Goal: Task Accomplishment & Management: Use online tool/utility

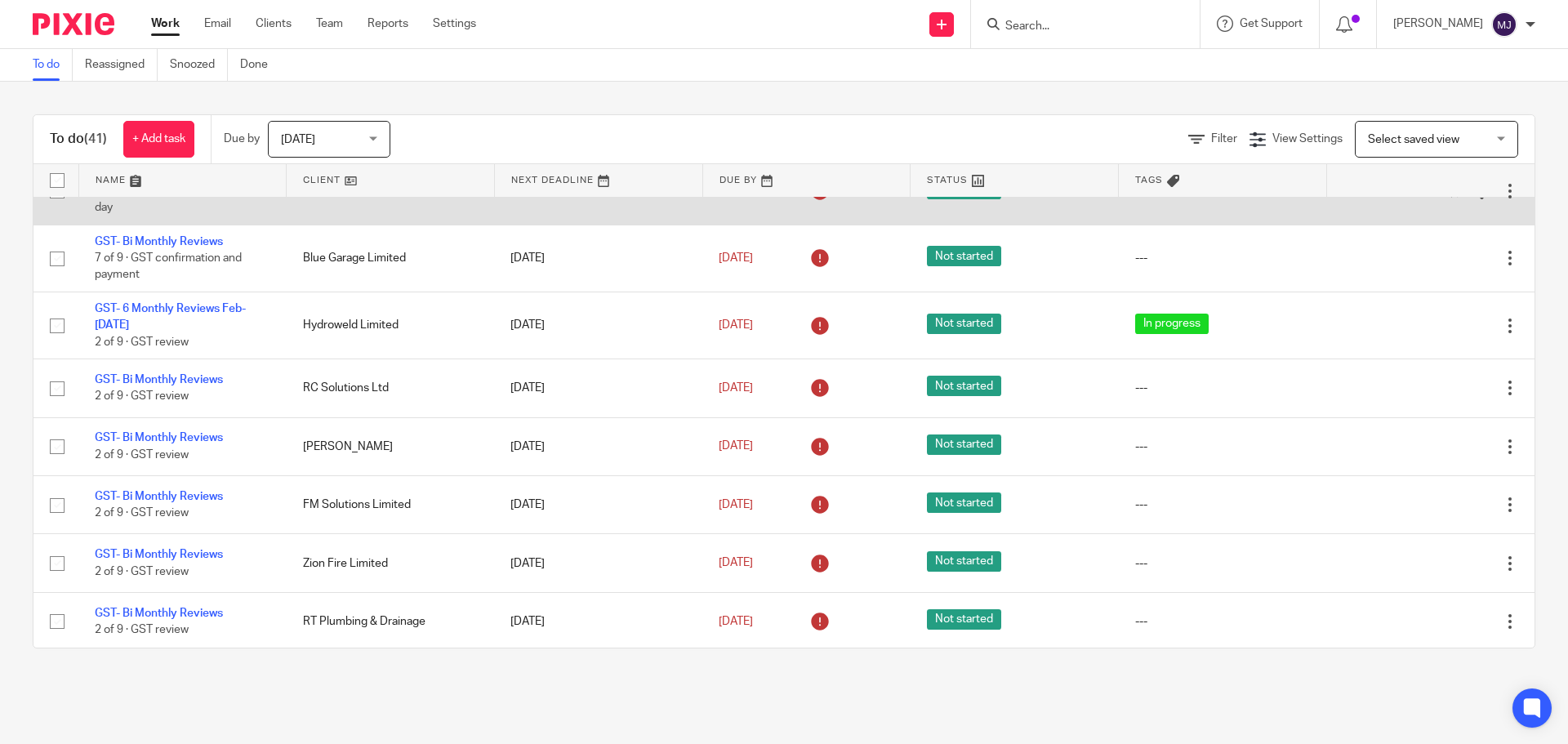
scroll to position [408, 0]
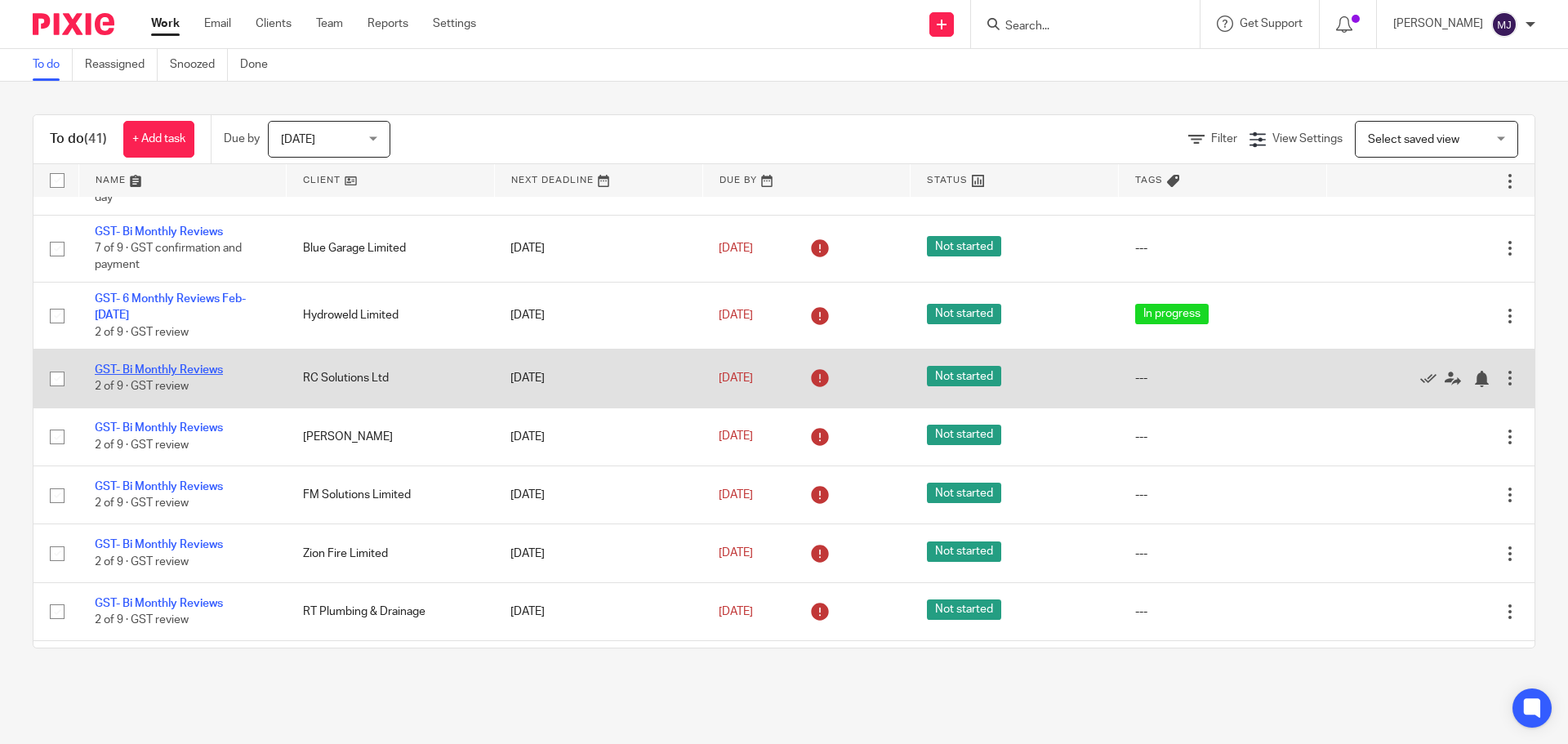
click at [184, 364] on link "GST- Bi Monthly Reviews" at bounding box center [159, 369] width 128 height 11
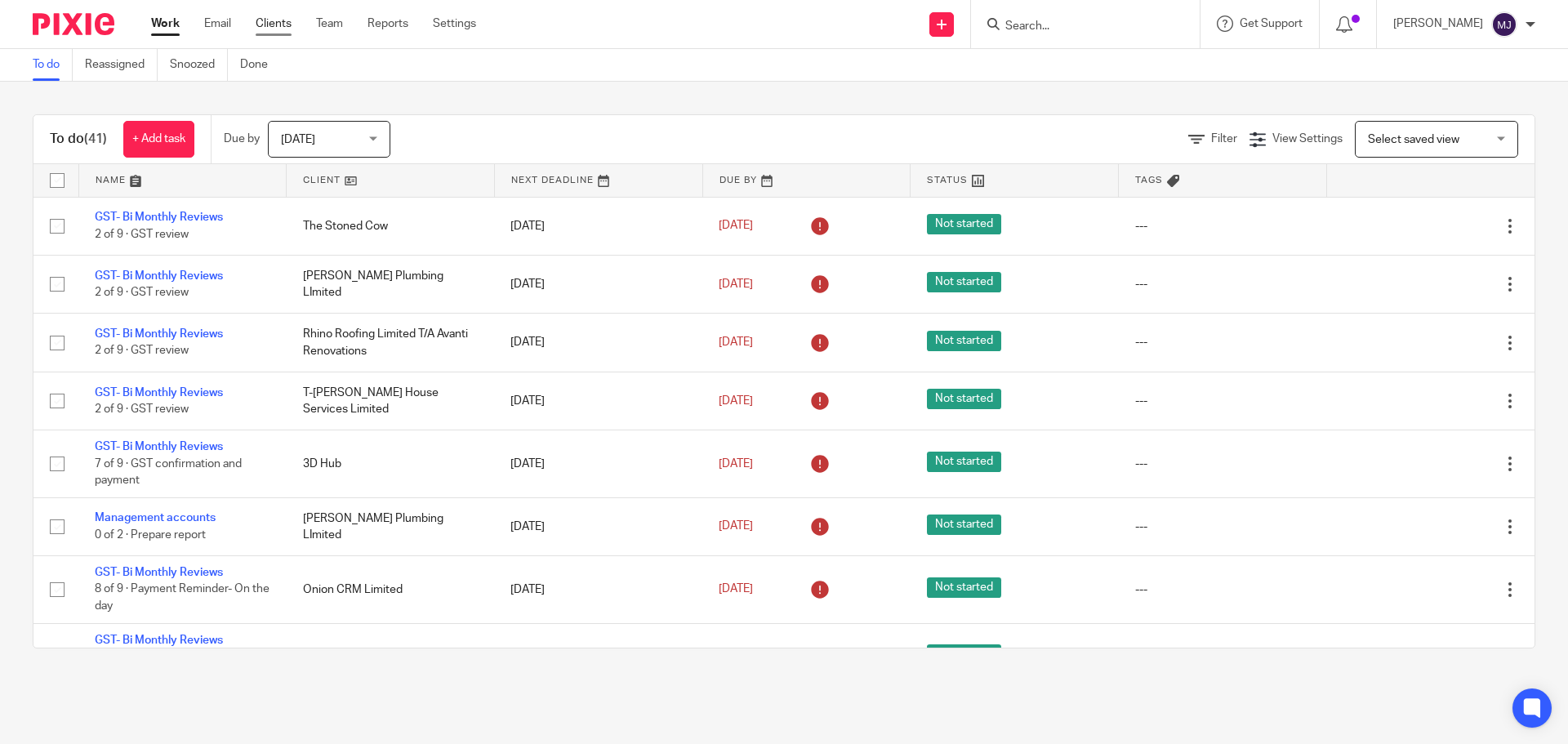
click at [278, 23] on link "Clients" at bounding box center [274, 23] width 36 height 16
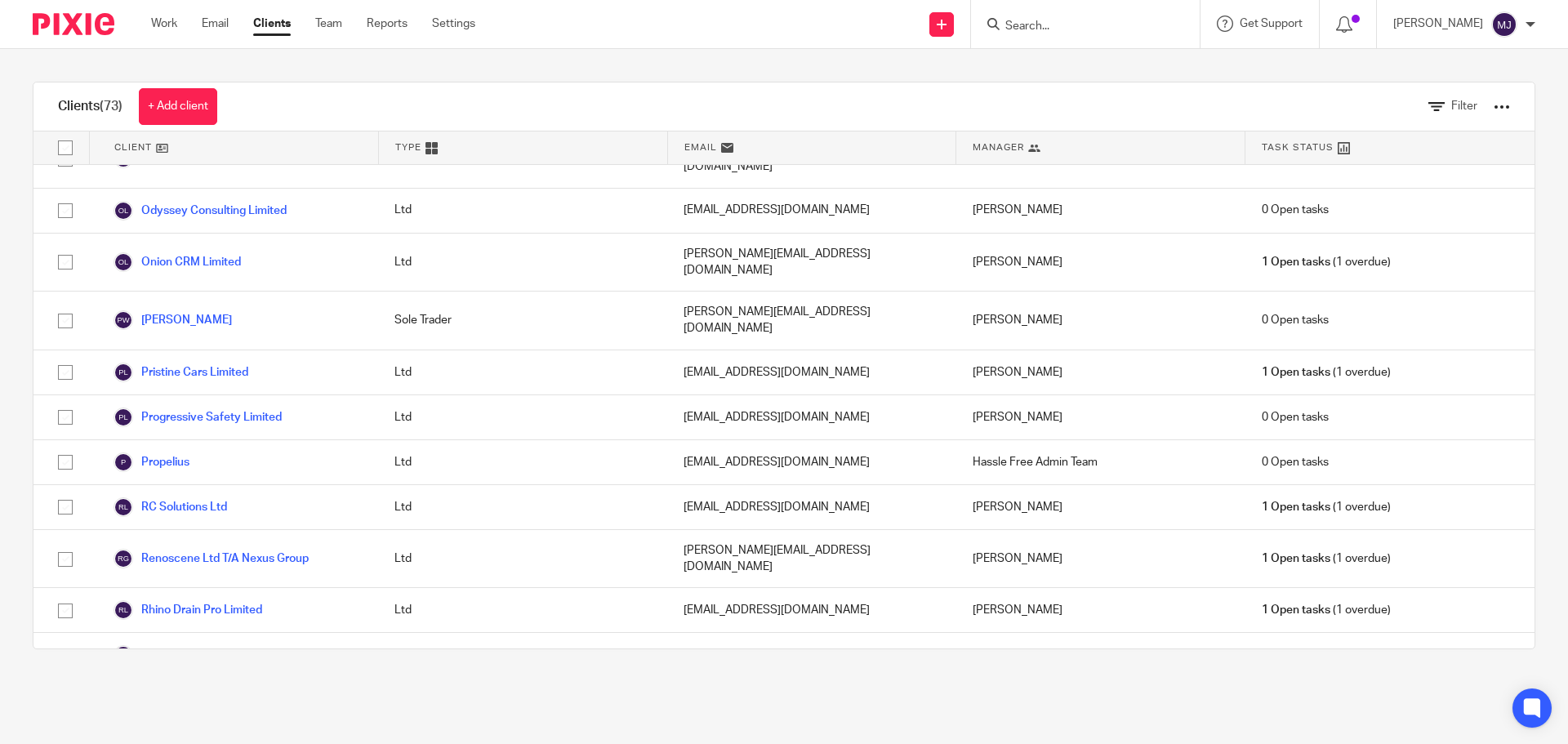
scroll to position [2124, 0]
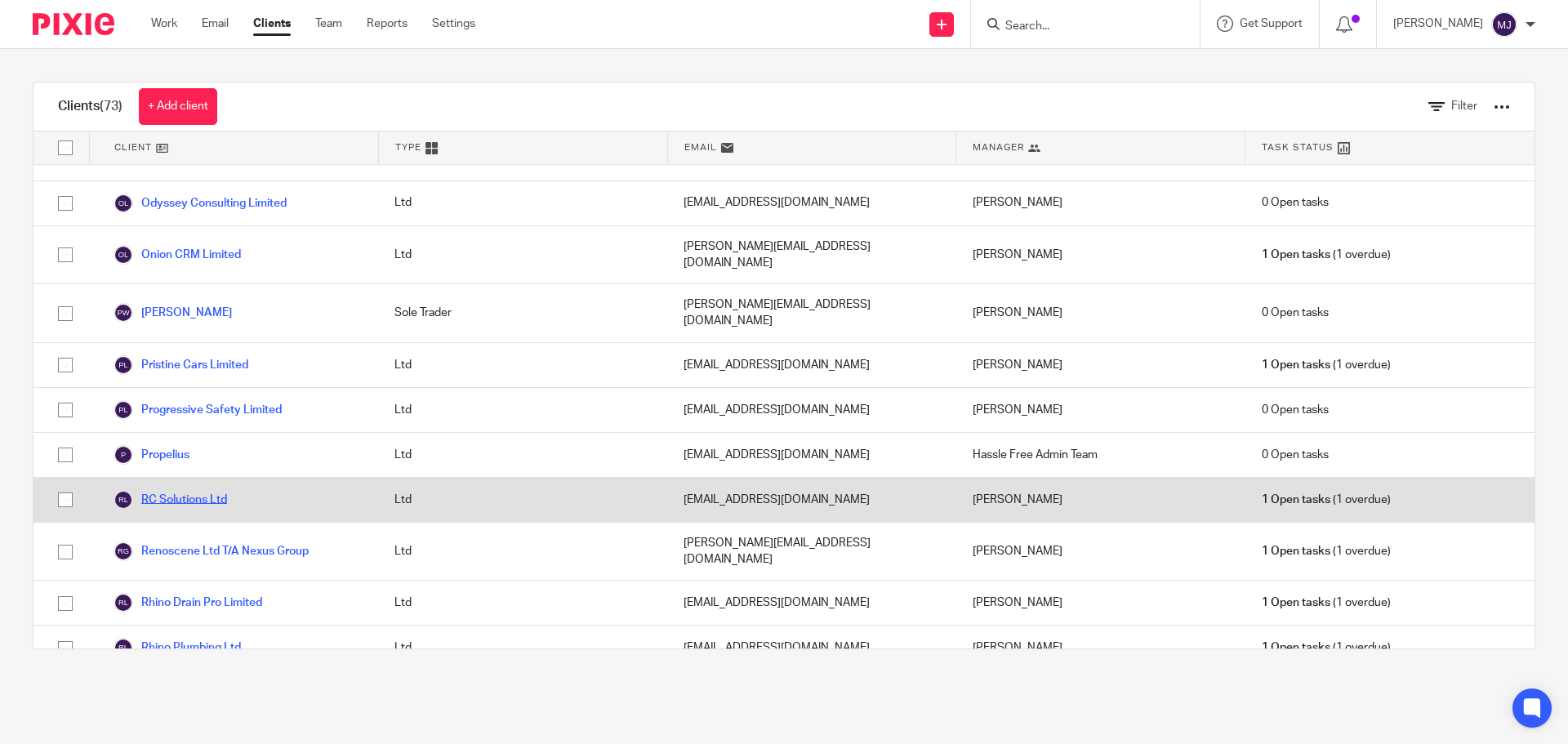
click at [199, 490] on link "RC Solutions Ltd" at bounding box center [170, 499] width 113 height 20
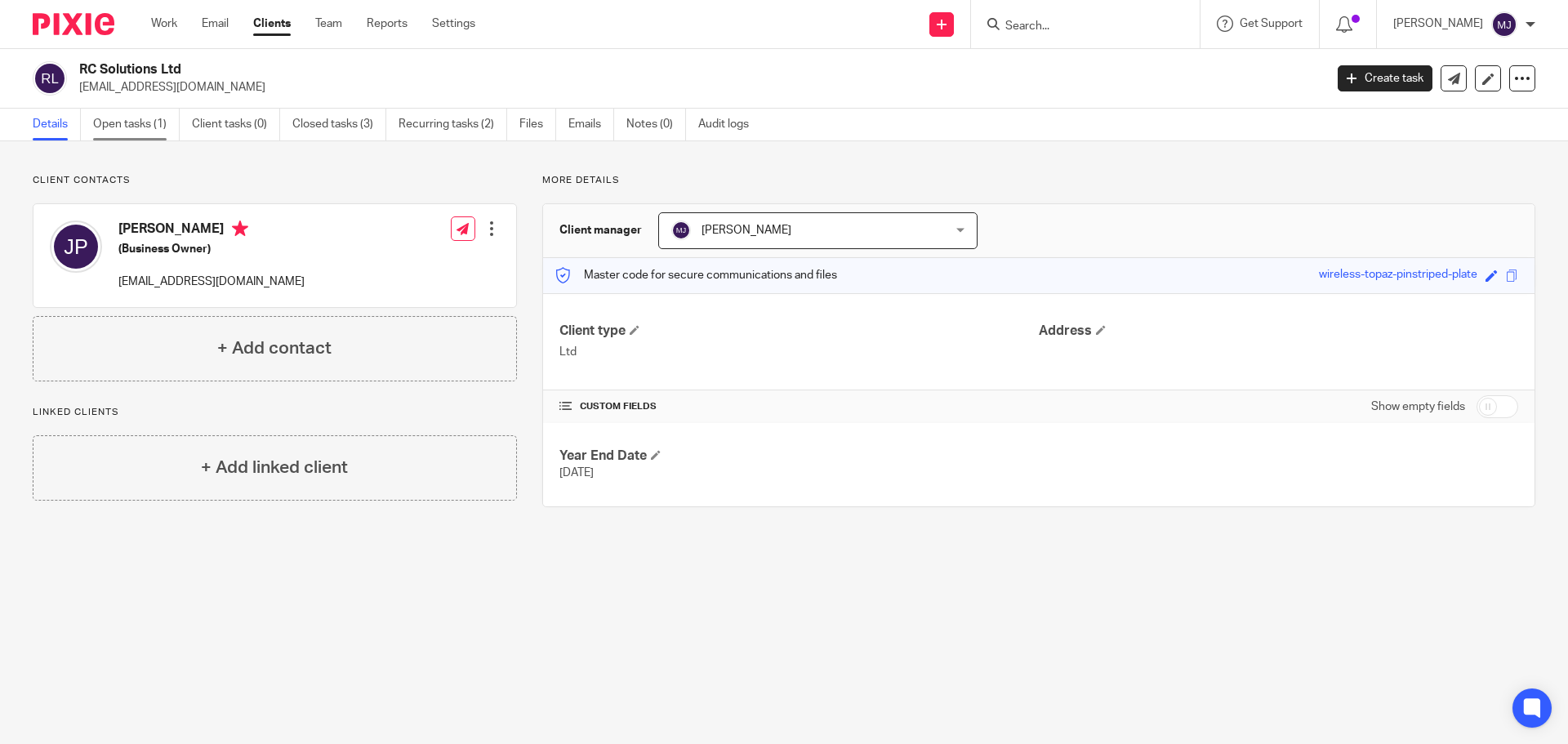
click at [141, 124] on link "Open tasks (1)" at bounding box center [136, 124] width 87 height 32
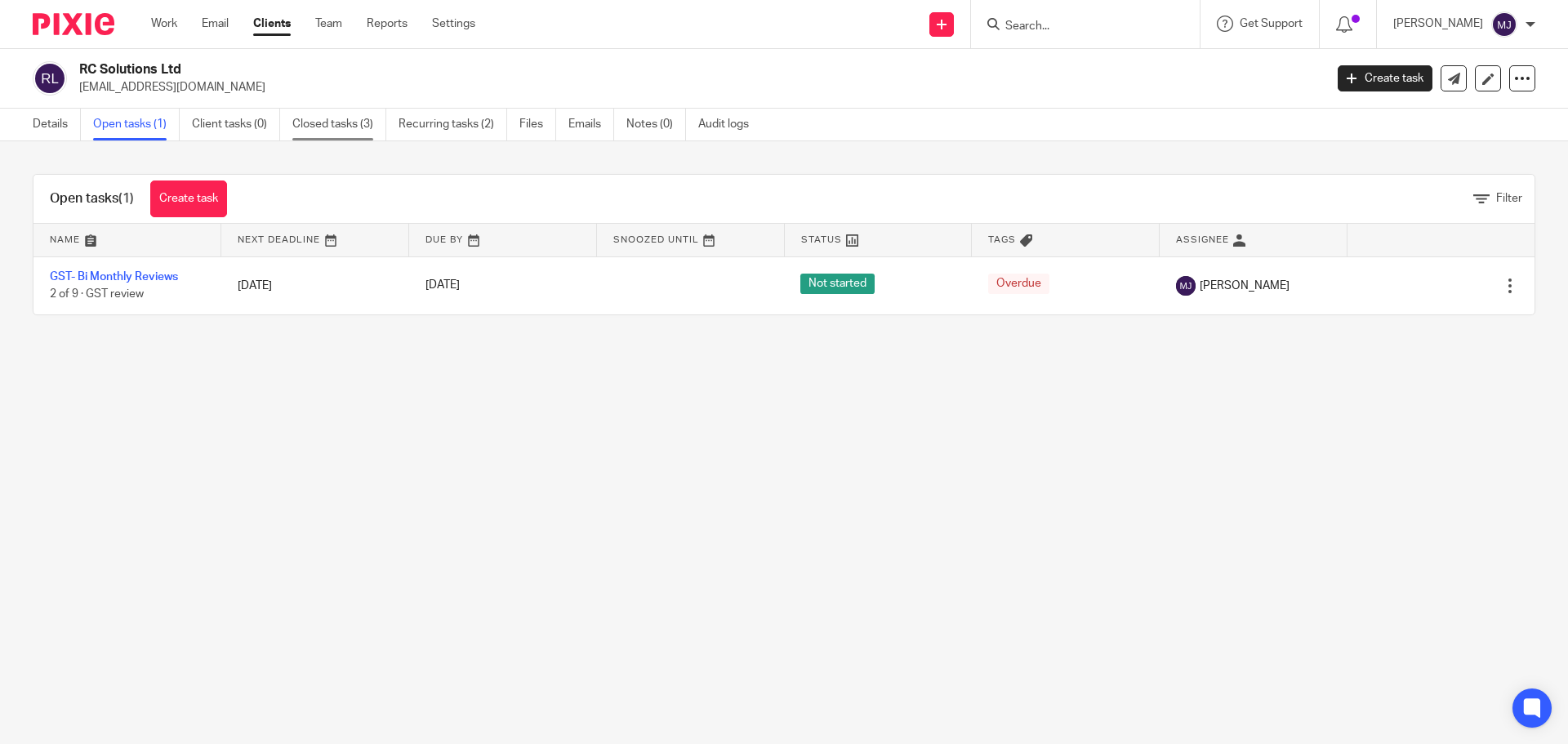
click at [366, 124] on link "Closed tasks (3)" at bounding box center [339, 124] width 94 height 32
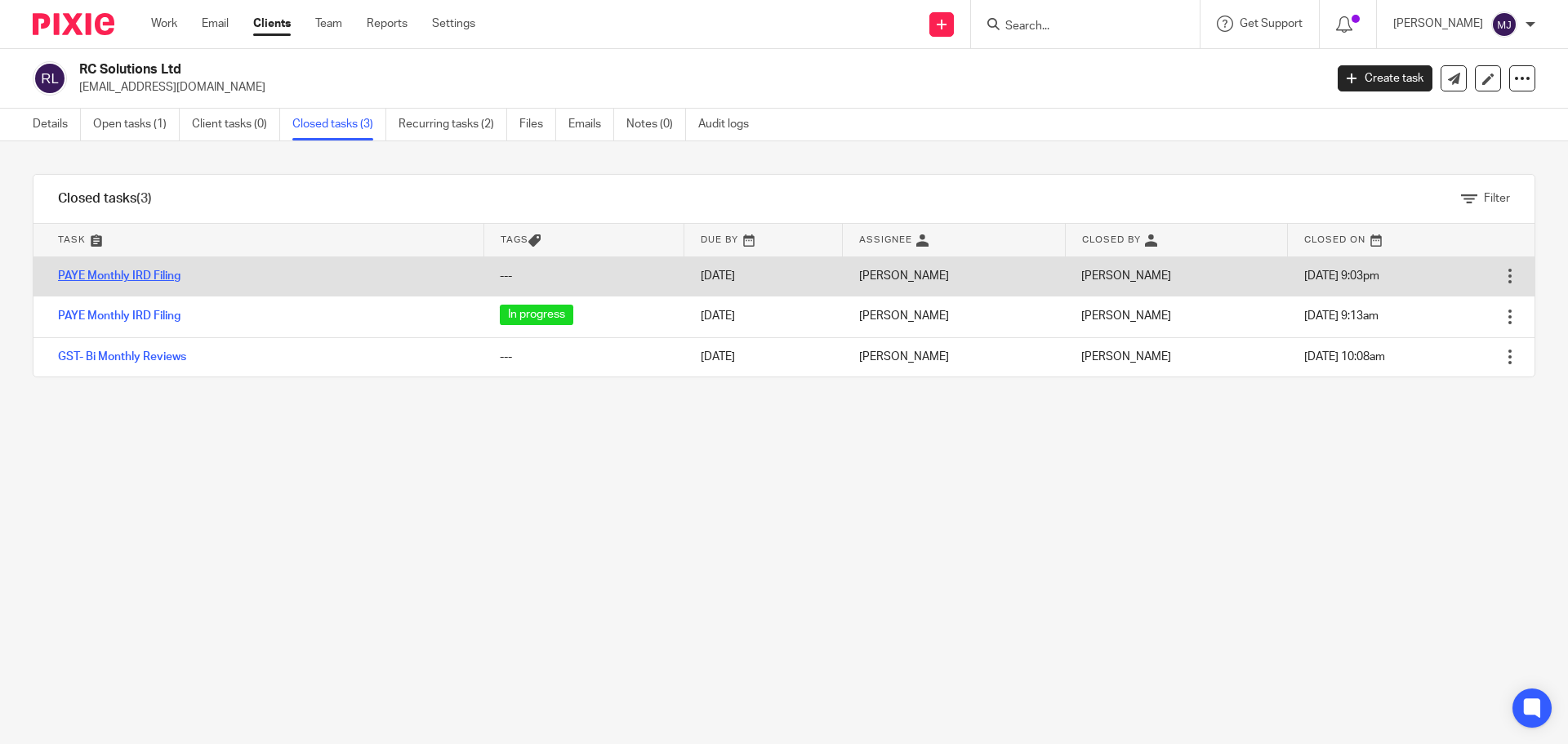
click at [162, 276] on link "PAYE Monthly IRD Filing" at bounding box center [119, 275] width 123 height 11
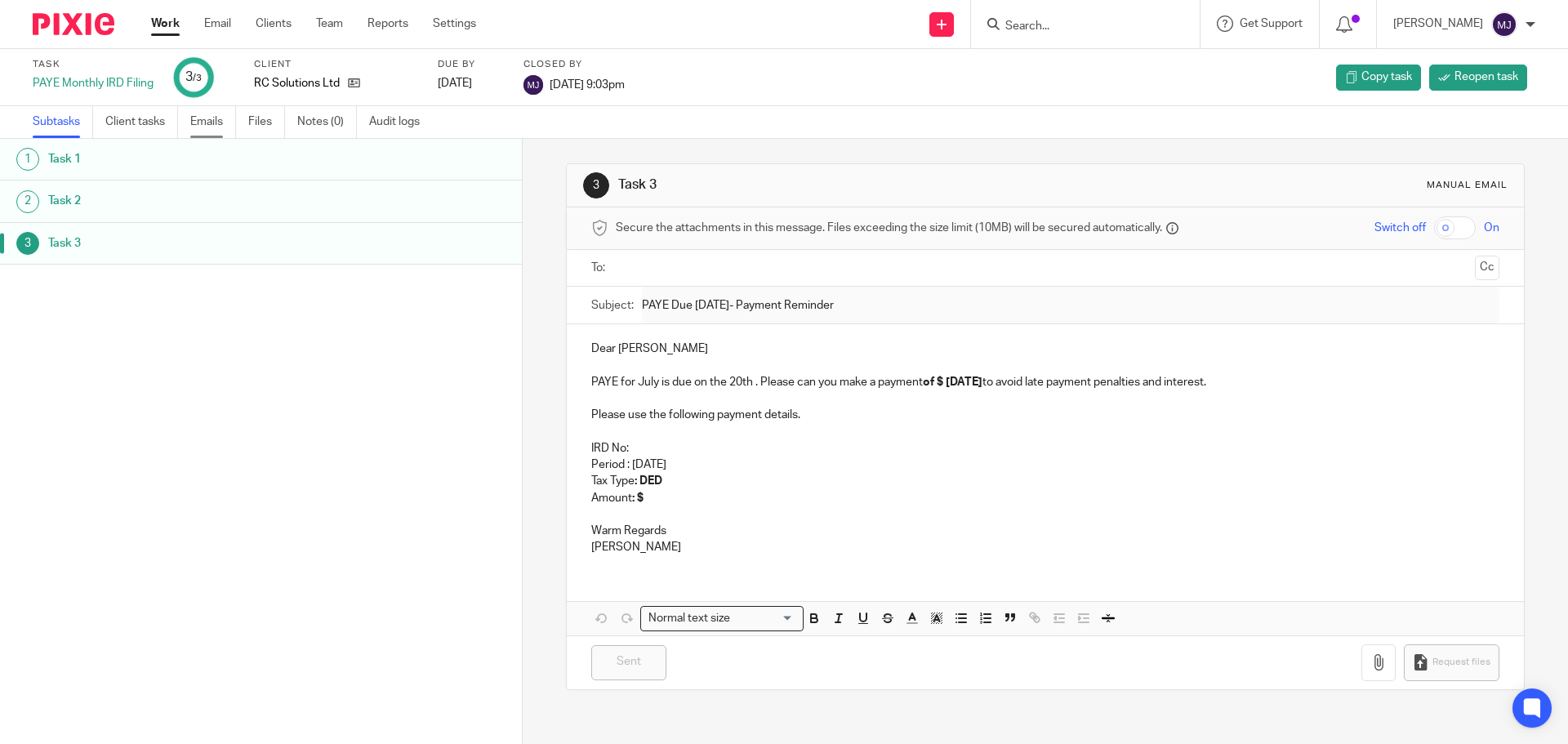
click at [208, 124] on link "Emails" at bounding box center [213, 122] width 46 height 32
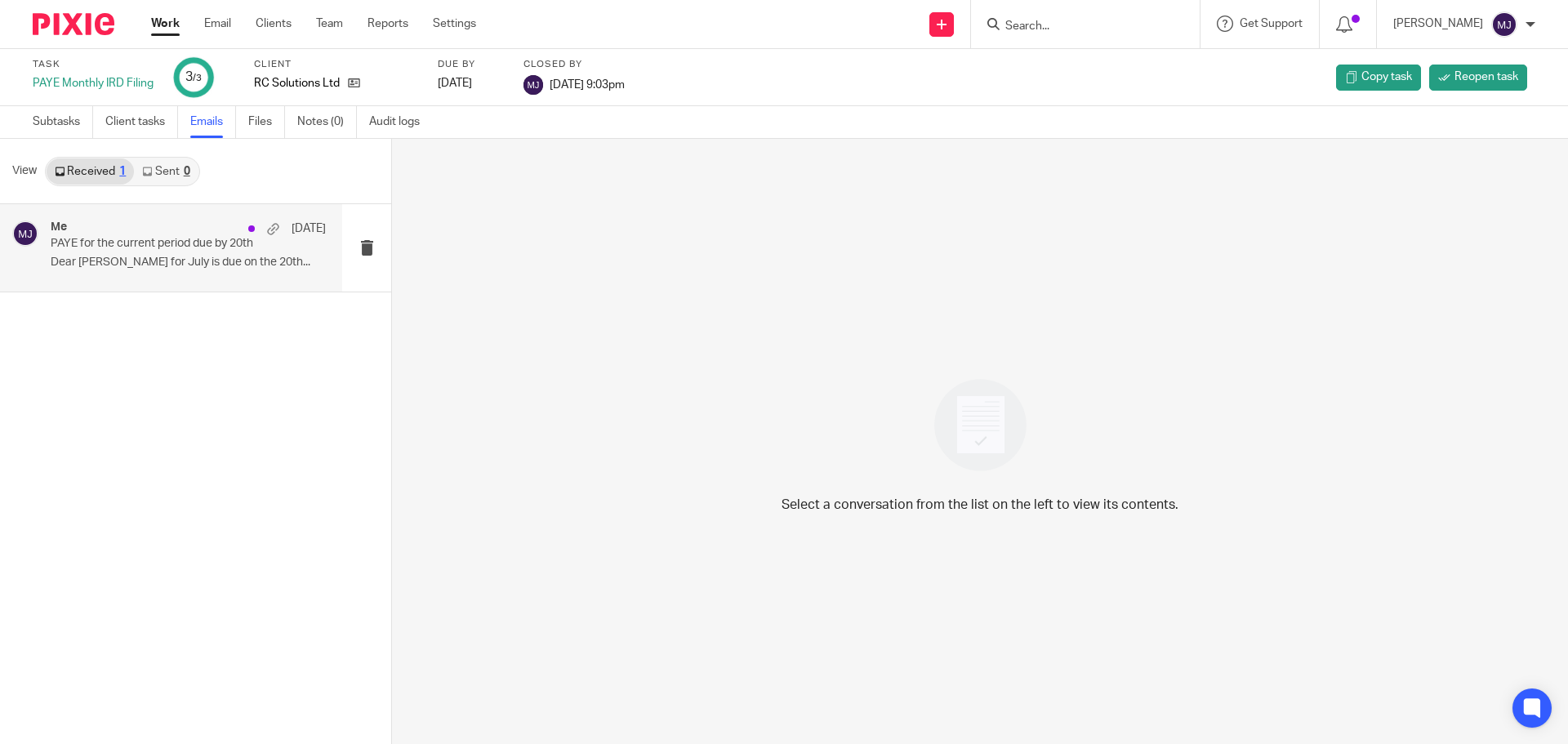
click at [154, 249] on p "PAYE for the current period due by 20th" at bounding box center [160, 244] width 221 height 14
